Goal: Information Seeking & Learning: Learn about a topic

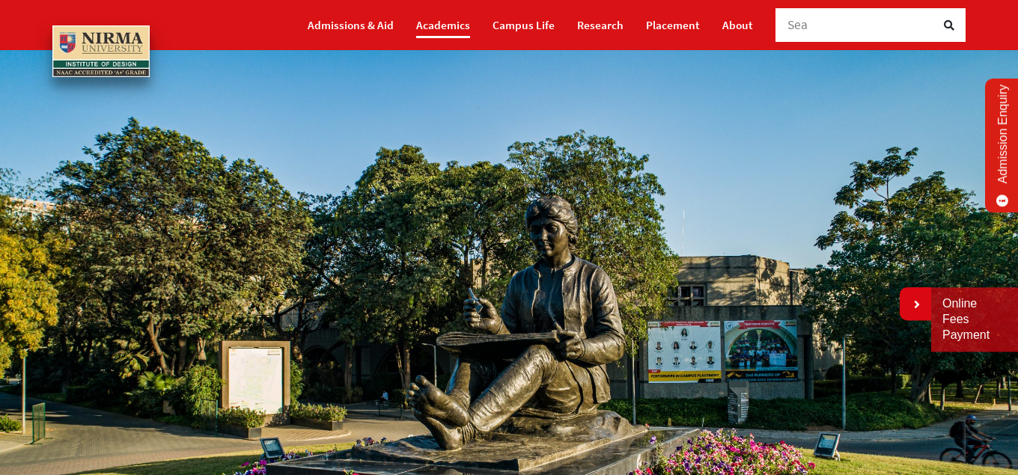
click at [446, 26] on link "Academics" at bounding box center [443, 25] width 54 height 26
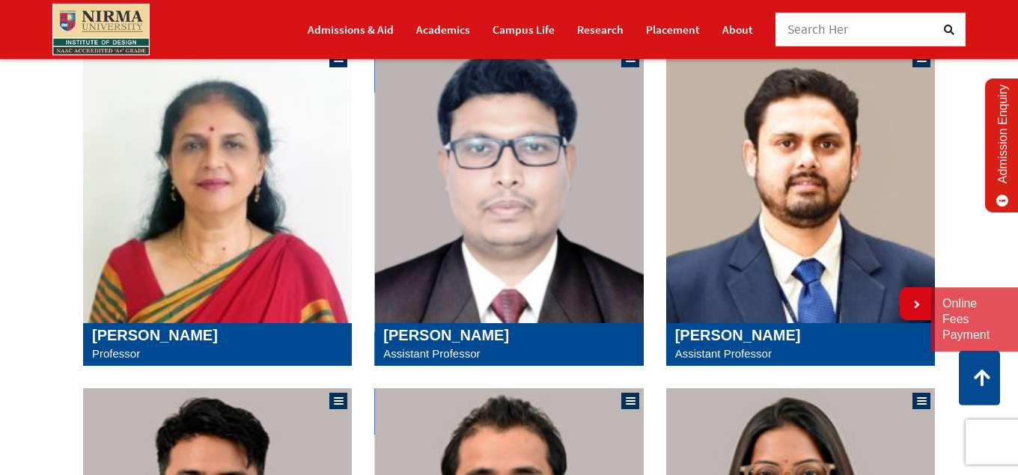
scroll to position [1025, 0]
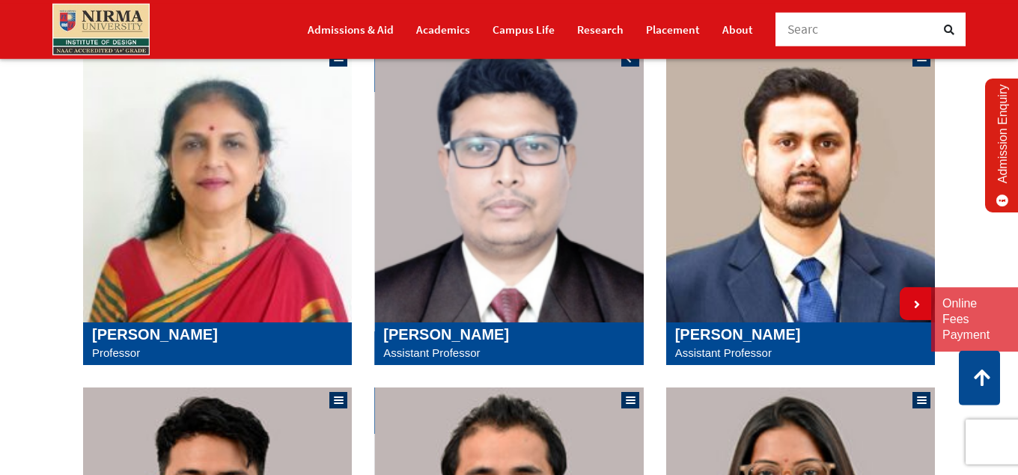
click at [448, 341] on h5 "[PERSON_NAME]" at bounding box center [508, 335] width 251 height 18
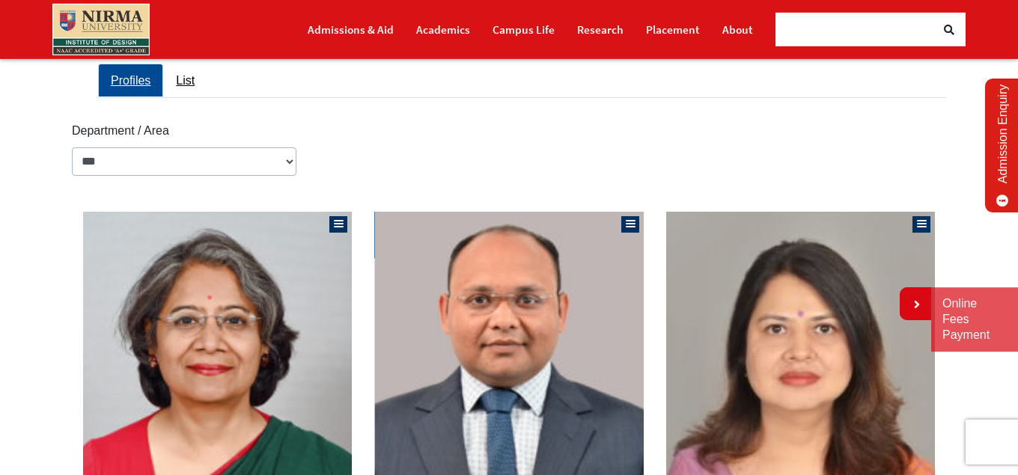
scroll to position [265, 0]
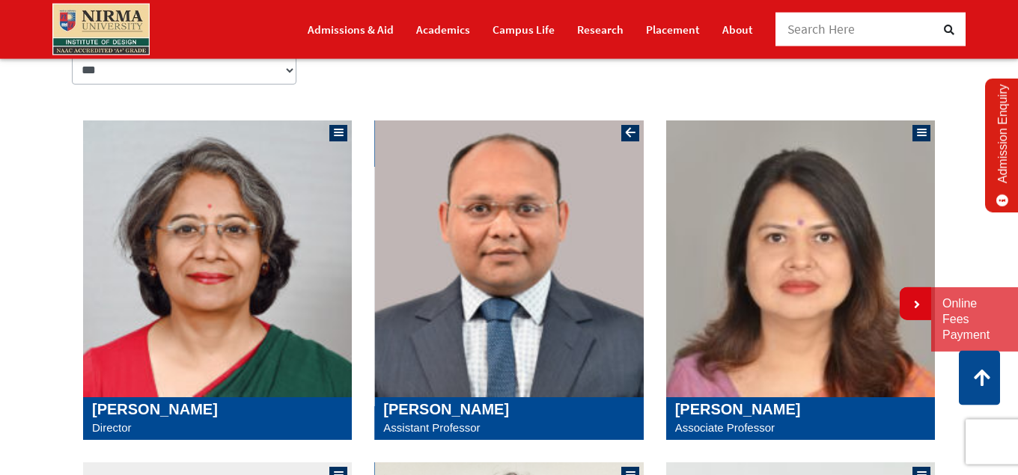
click at [503, 340] on img at bounding box center [508, 259] width 269 height 277
